Goal: Find specific page/section: Find specific page/section

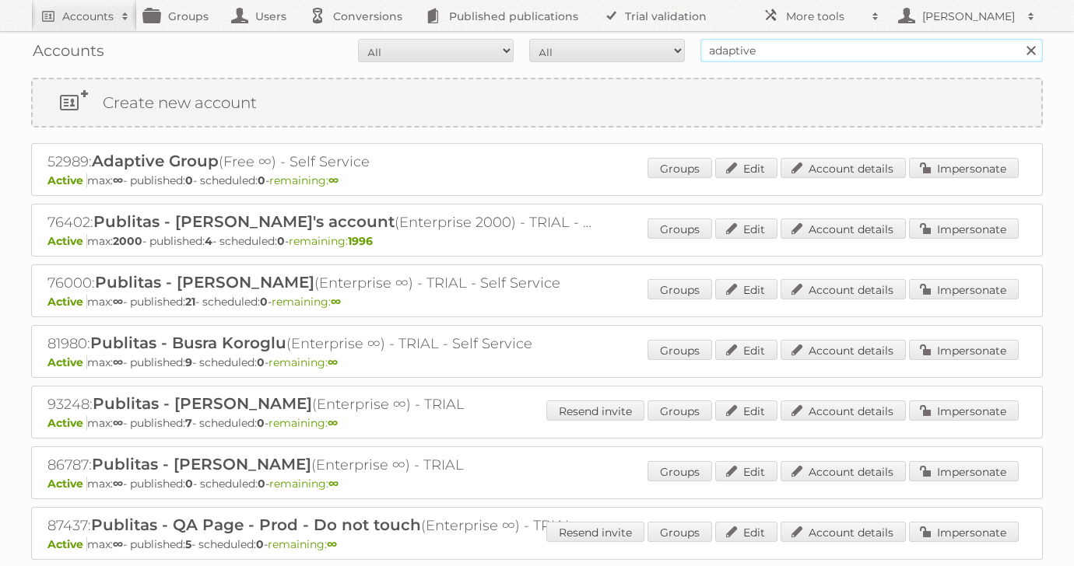
click at [773, 52] on input "adaptive" at bounding box center [871, 50] width 342 height 23
drag, startPoint x: 773, startPoint y: 52, endPoint x: 545, endPoint y: 50, distance: 228.0
click at [566, 50] on form "All Active Expired Pending All Paid Trials Self service adaptive Search" at bounding box center [536, 50] width 1011 height 23
type input "lp"
click at [1018, 39] on input "Search" at bounding box center [1029, 50] width 23 height 23
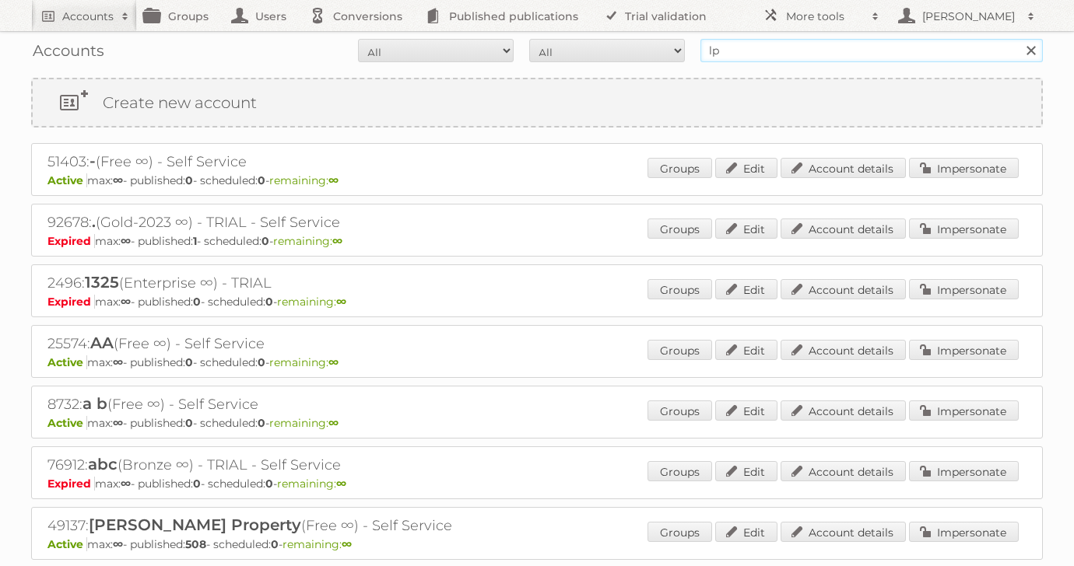
click at [737, 51] on input "lp" at bounding box center [871, 50] width 342 height 23
click at [1018, 39] on input "Search" at bounding box center [1029, 50] width 23 height 23
click at [810, 47] on input "lp" at bounding box center [871, 50] width 342 height 23
type input "luma lp"
click at [1018, 39] on input "Search" at bounding box center [1029, 50] width 23 height 23
